Goal: Find specific page/section: Find specific page/section

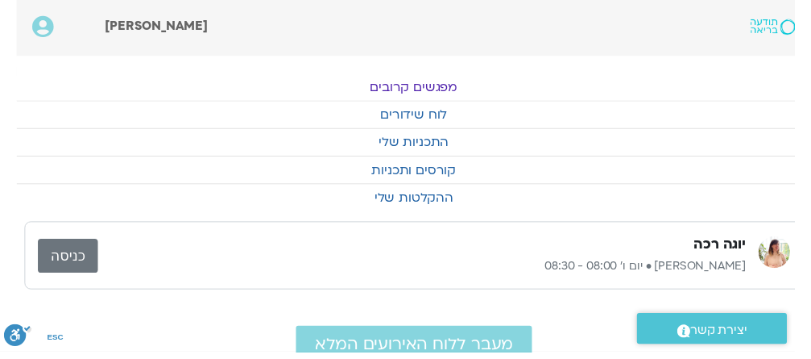
scroll to position [0, -16]
click at [454, 118] on link "לוח שידורים" at bounding box center [422, 116] width 811 height 27
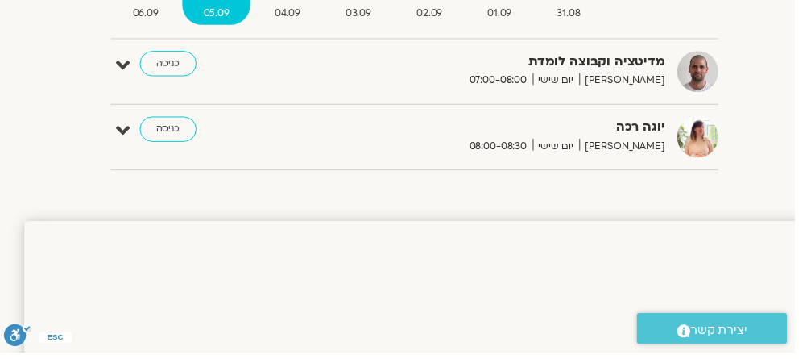
scroll to position [224, -16]
click at [172, 60] on link "כניסה" at bounding box center [172, 64] width 58 height 26
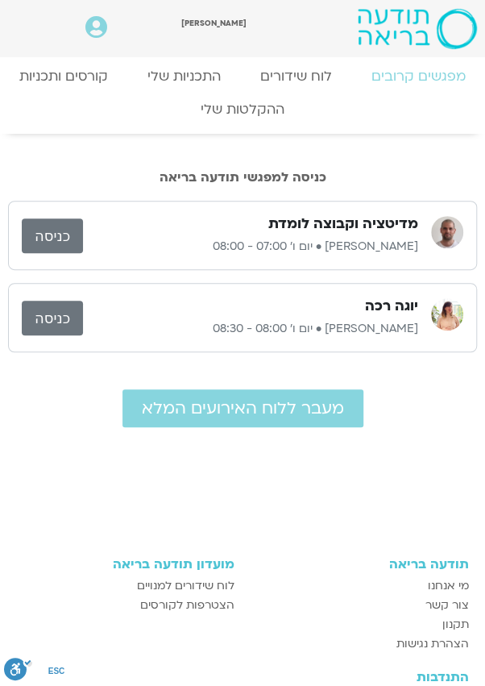
click at [61, 239] on link "כניסה" at bounding box center [52, 235] width 61 height 35
click at [53, 243] on link "כניסה" at bounding box center [52, 235] width 61 height 35
